Goal: Find specific page/section: Find specific page/section

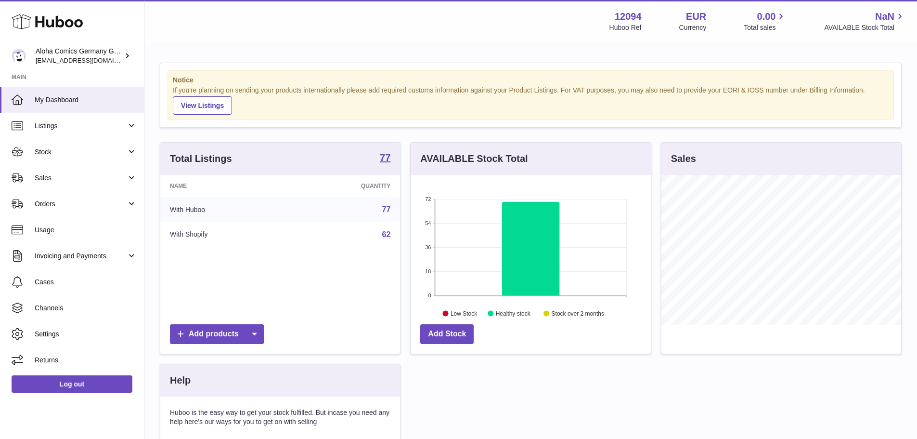
scroll to position [150, 240]
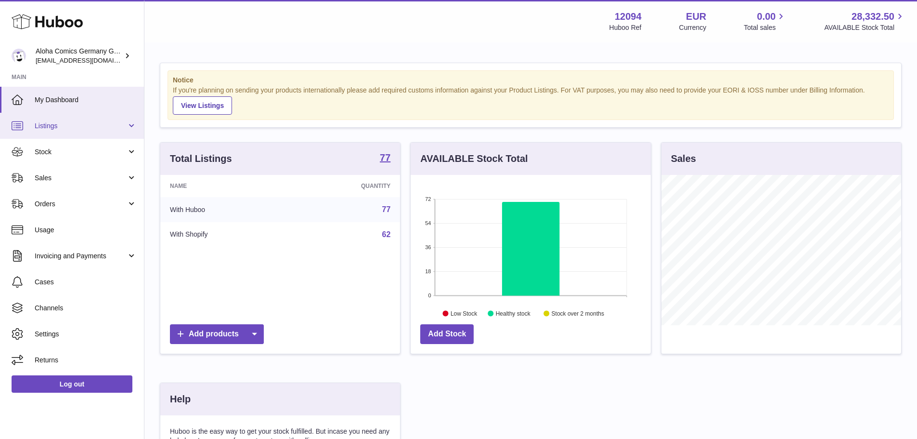
click at [76, 135] on link "Listings" at bounding box center [72, 126] width 144 height 26
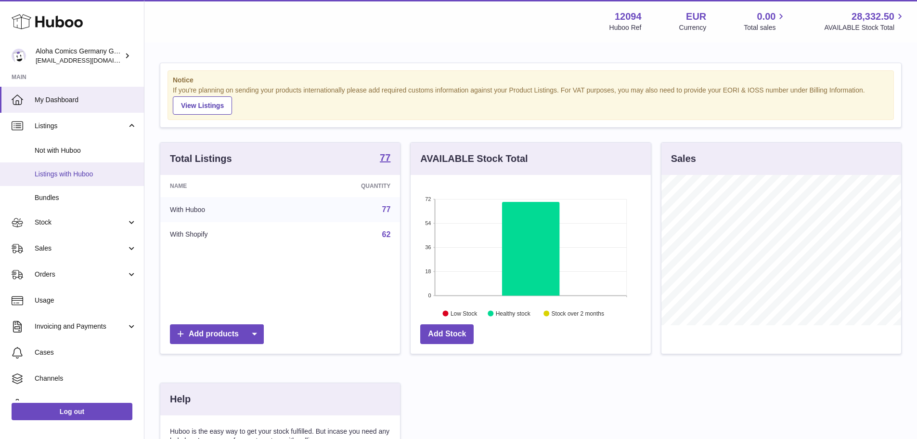
click at [81, 176] on span "Listings with Huboo" at bounding box center [86, 173] width 102 height 9
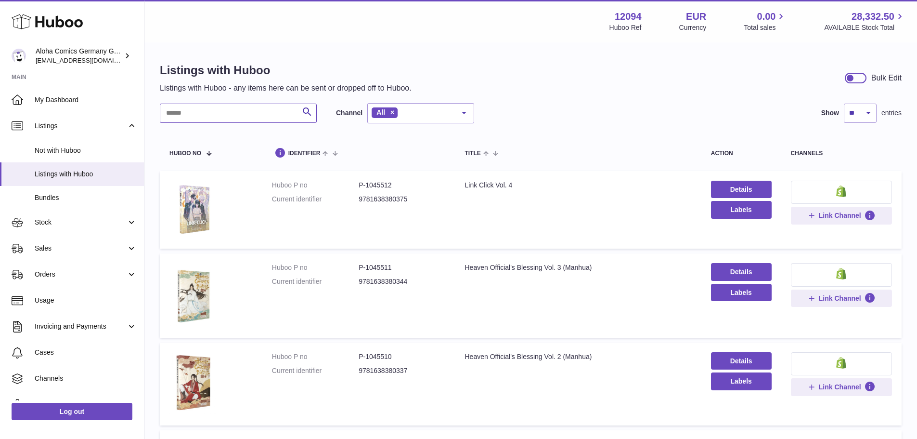
click at [287, 115] on input "text" at bounding box center [238, 113] width 157 height 19
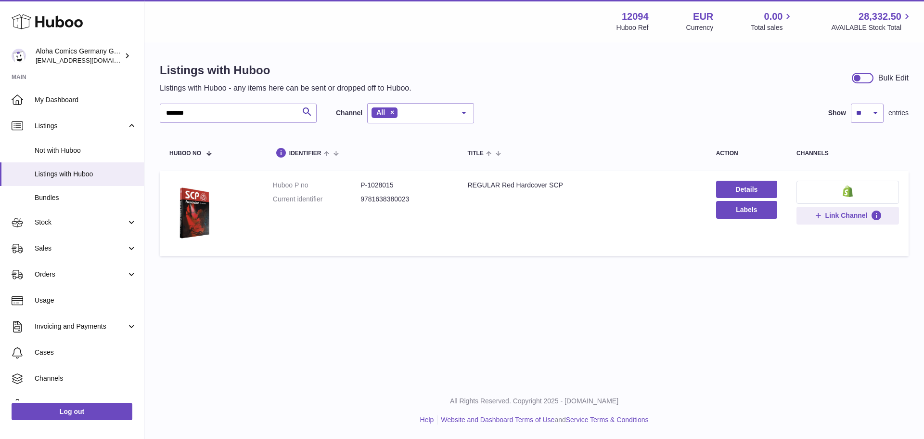
click at [384, 182] on dd "P-1028015" at bounding box center [405, 185] width 88 height 9
copy dd "1028015"
click at [200, 106] on input "*******" at bounding box center [238, 113] width 157 height 19
click at [379, 181] on dd "P-1028014" at bounding box center [405, 185] width 88 height 9
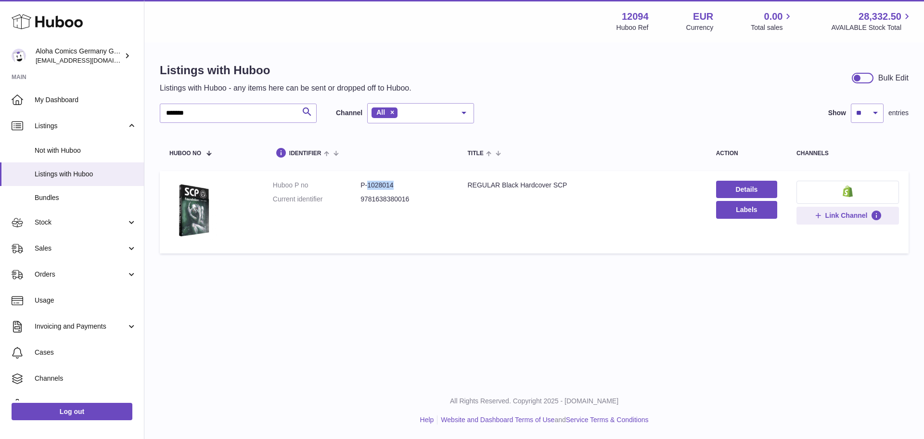
click at [379, 181] on dd "P-1028014" at bounding box center [405, 185] width 88 height 9
copy dd "1028014"
click at [200, 113] on input "*******" at bounding box center [238, 113] width 157 height 19
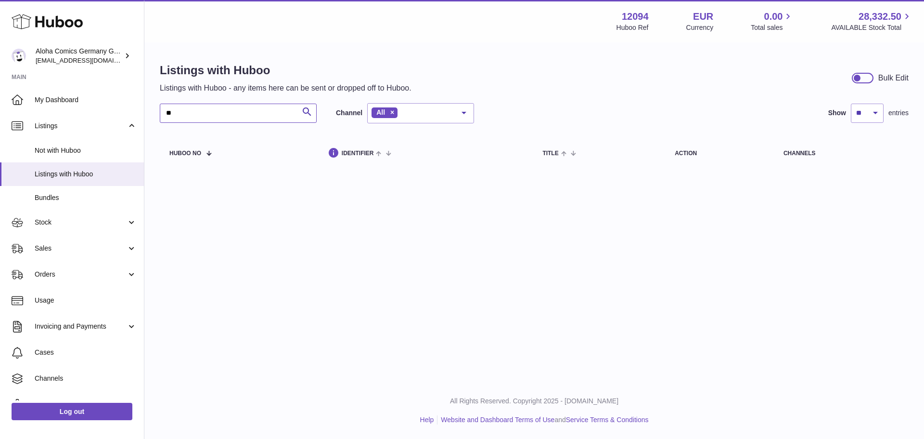
type input "*"
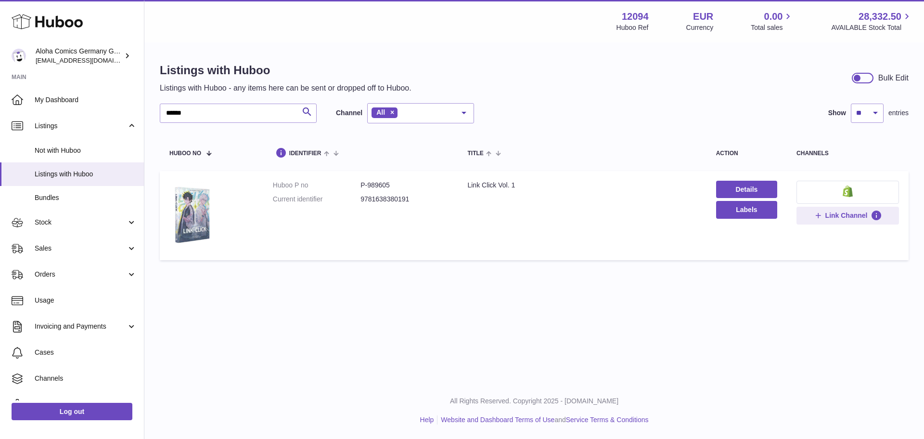
click at [377, 181] on dd "P-989605" at bounding box center [405, 185] width 88 height 9
copy dd "989605"
drag, startPoint x: 466, startPoint y: 185, endPoint x: 523, endPoint y: 181, distance: 57.9
click at [523, 181] on div "Link Click Vol. 1" at bounding box center [582, 185] width 229 height 9
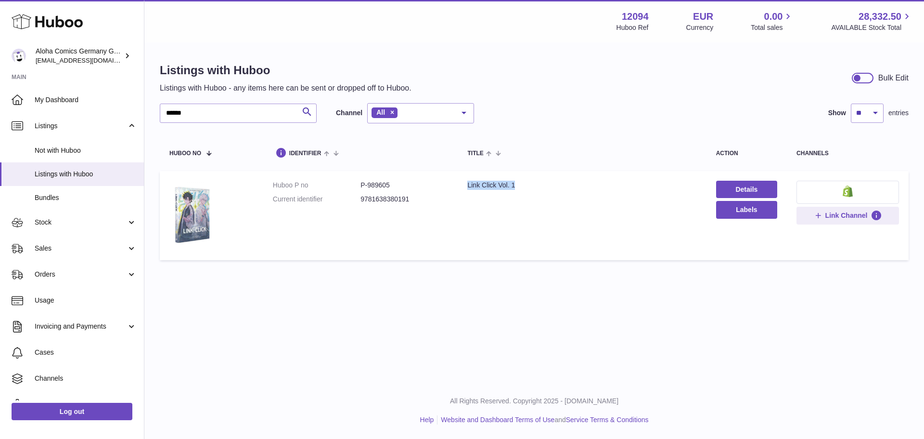
copy div "Link Click Vol. 1"
click at [230, 114] on input "******" at bounding box center [238, 113] width 157 height 19
type input "*"
drag, startPoint x: 394, startPoint y: 185, endPoint x: 366, endPoint y: 184, distance: 27.9
click at [366, 184] on dd "P-1028002" at bounding box center [405, 185] width 88 height 9
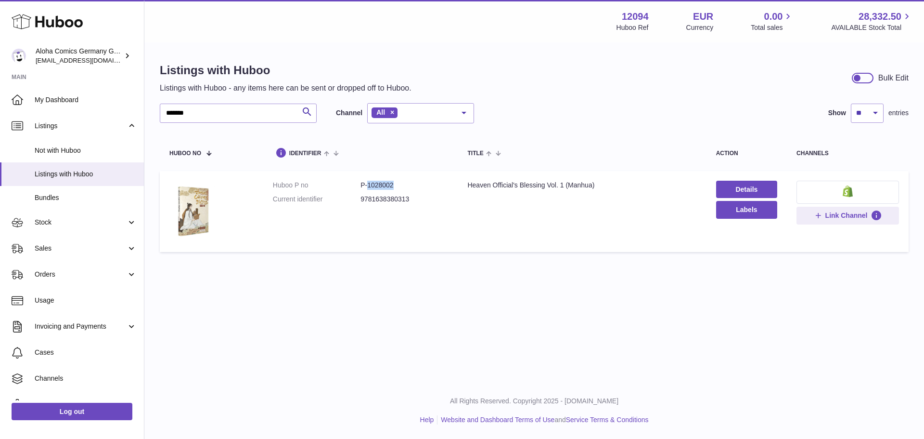
copy dd "1028002"
drag, startPoint x: 605, startPoint y: 185, endPoint x: 464, endPoint y: 192, distance: 141.2
click at [464, 192] on td "Title Heaven Official's Blessing Vol. 1 (Manhua)" at bounding box center [582, 211] width 248 height 81
copy div "Heaven Official's Blessing Vol. 1 (Manhua)"
click at [906, 388] on div "All Rights Reserved. Copyright 2025 - [DOMAIN_NAME] Help Website and Dashboard …" at bounding box center [534, 410] width 780 height 57
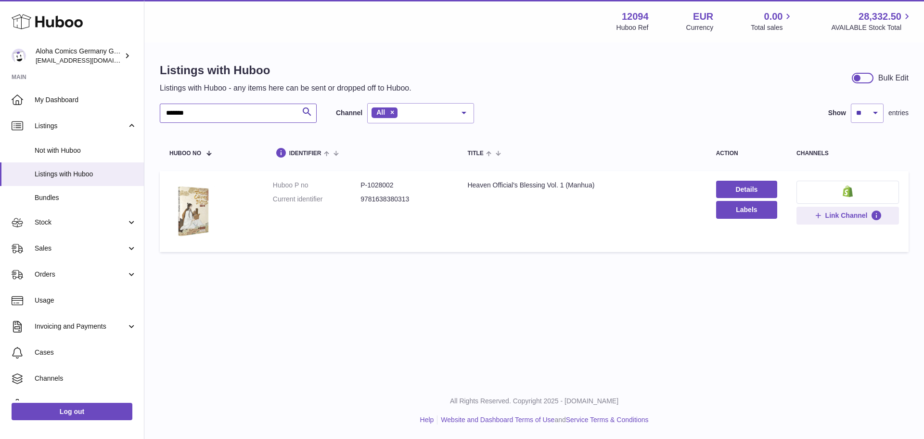
click at [211, 115] on input "*******" at bounding box center [238, 113] width 157 height 19
type input "*"
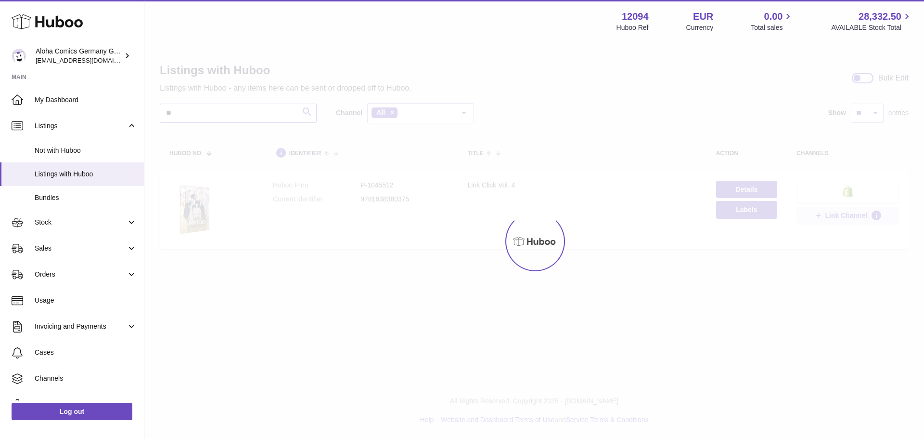
type input "*"
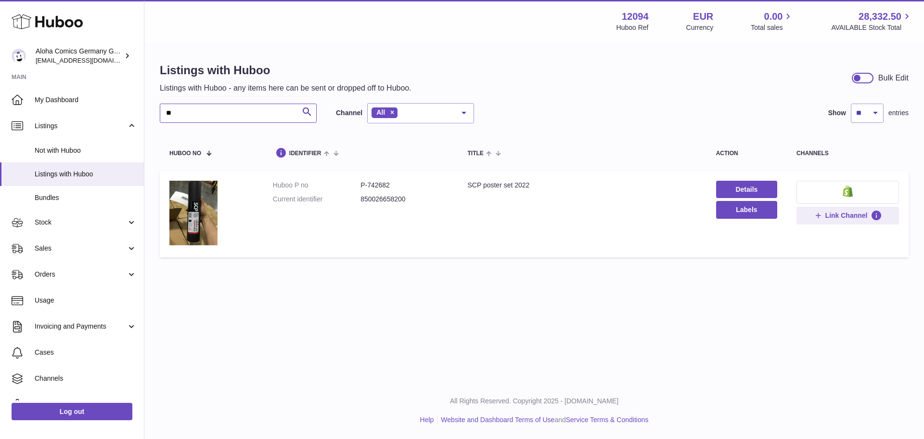
type input "*"
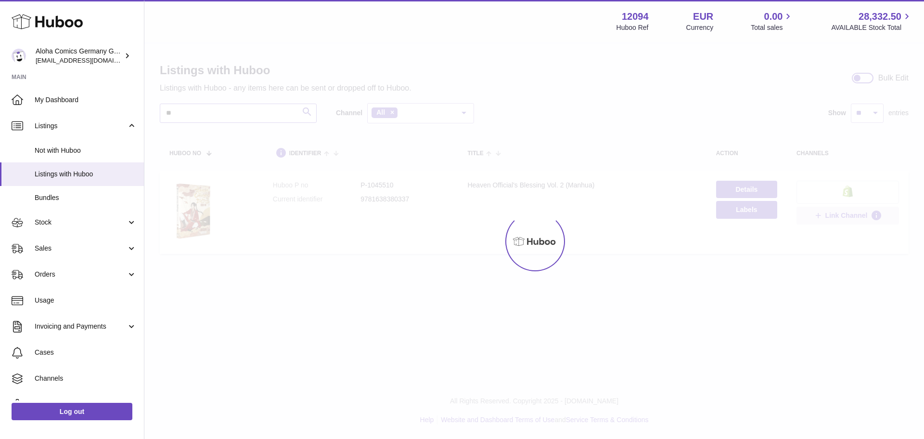
type input "*"
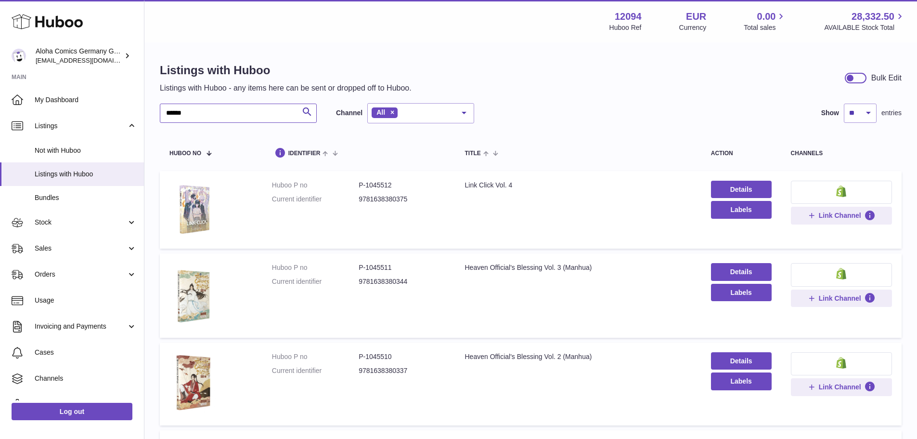
type input "*******"
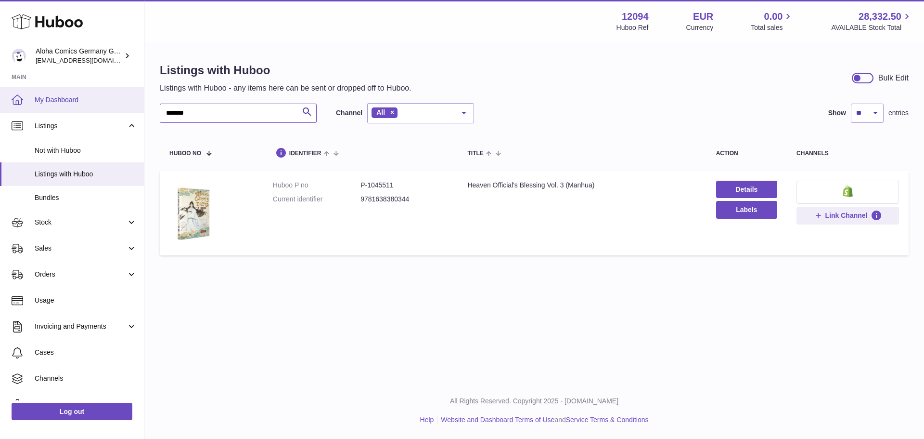
drag, startPoint x: 210, startPoint y: 112, endPoint x: 122, endPoint y: 103, distance: 88.5
click at [122, 103] on div "Huboo Aloha Comics Germany GmbH [EMAIL_ADDRESS][DOMAIN_NAME] Main My Dashboard …" at bounding box center [462, 219] width 924 height 439
type input "*"
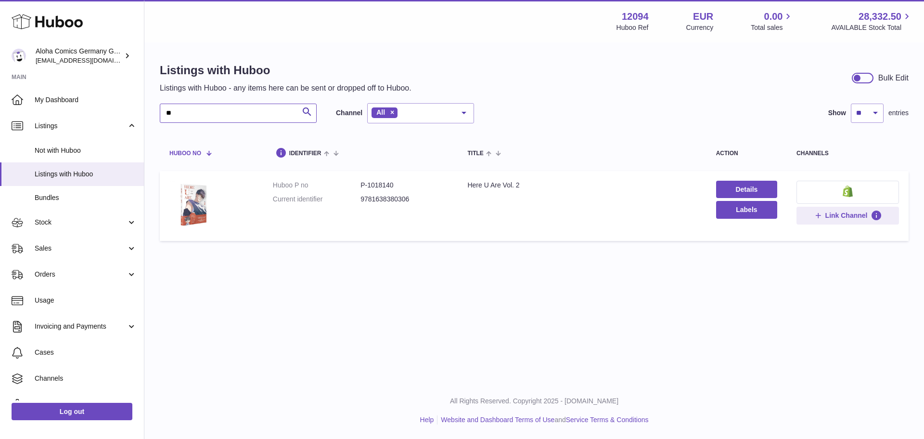
type input "*"
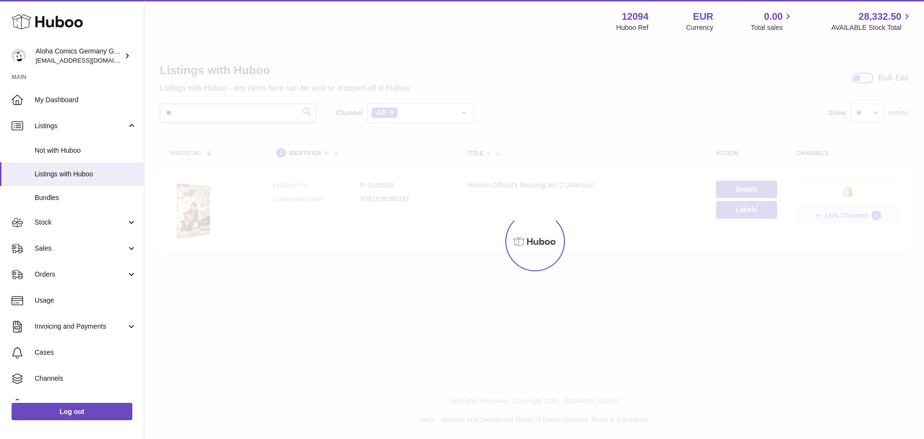
type input "*"
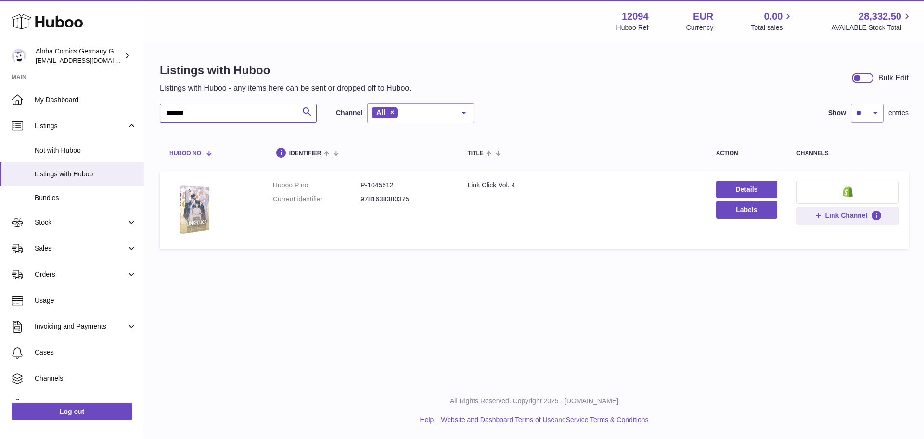
type input "*******"
